Goal: Task Accomplishment & Management: Use online tool/utility

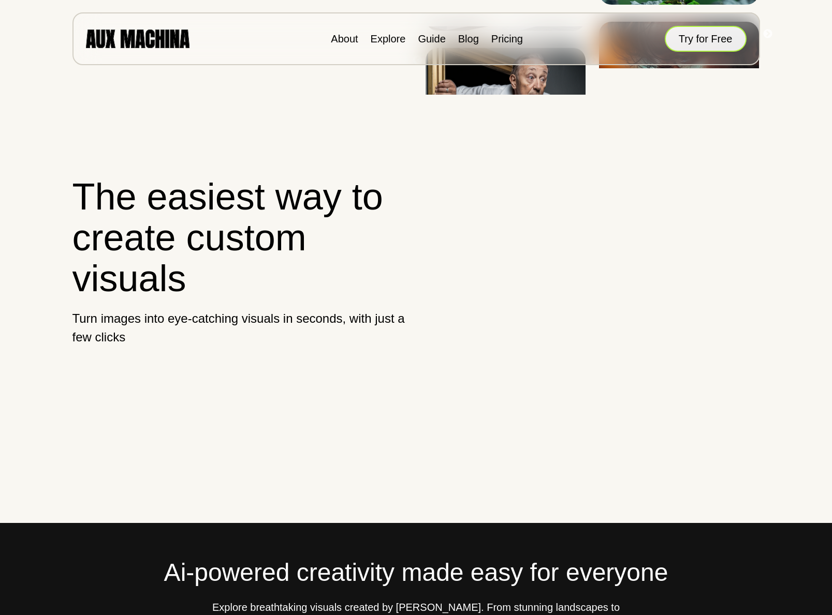
click at [680, 45] on button "Try for Free" at bounding box center [706, 39] width 82 height 26
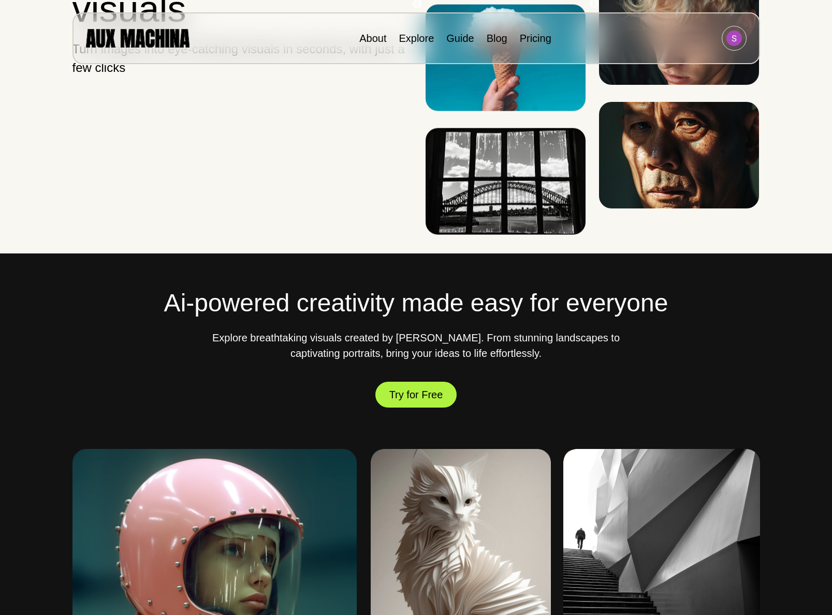
scroll to position [274, 0]
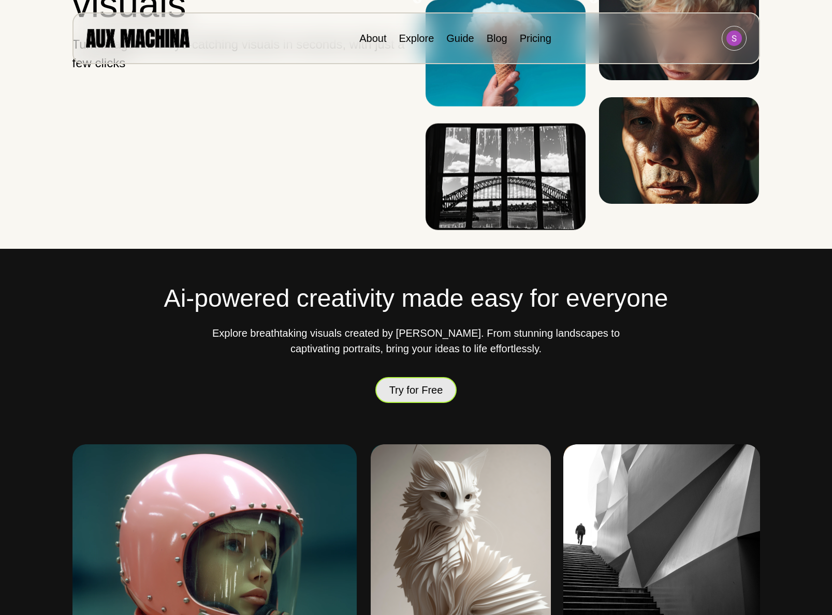
click at [417, 389] on button "Try for Free" at bounding box center [416, 390] width 82 height 30
